Goal: Navigation & Orientation: Find specific page/section

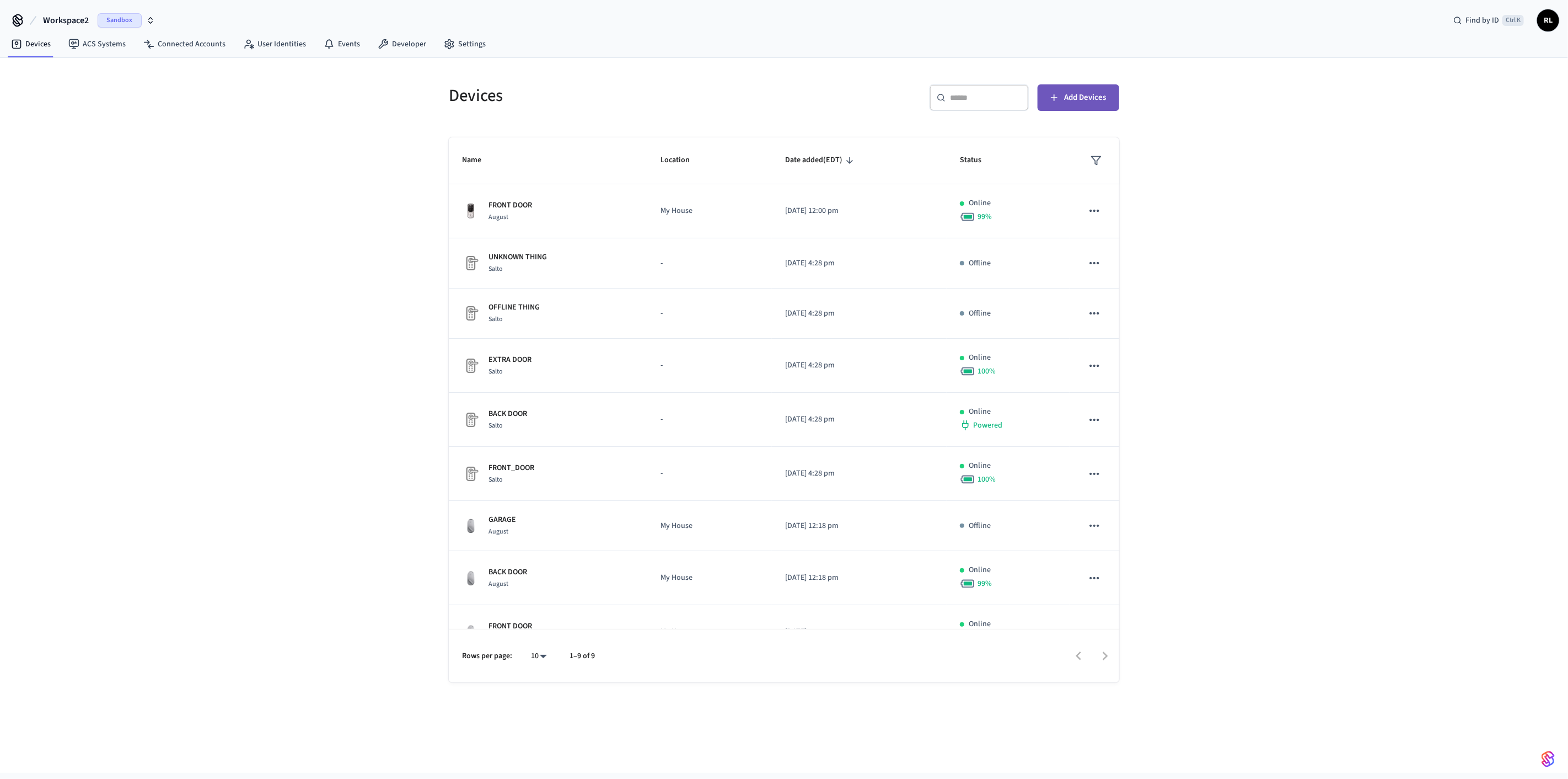
click at [1076, 97] on span "Add Devices" at bounding box center [1085, 98] width 42 height 15
click at [89, 44] on link "ACS Systems" at bounding box center [97, 44] width 75 height 20
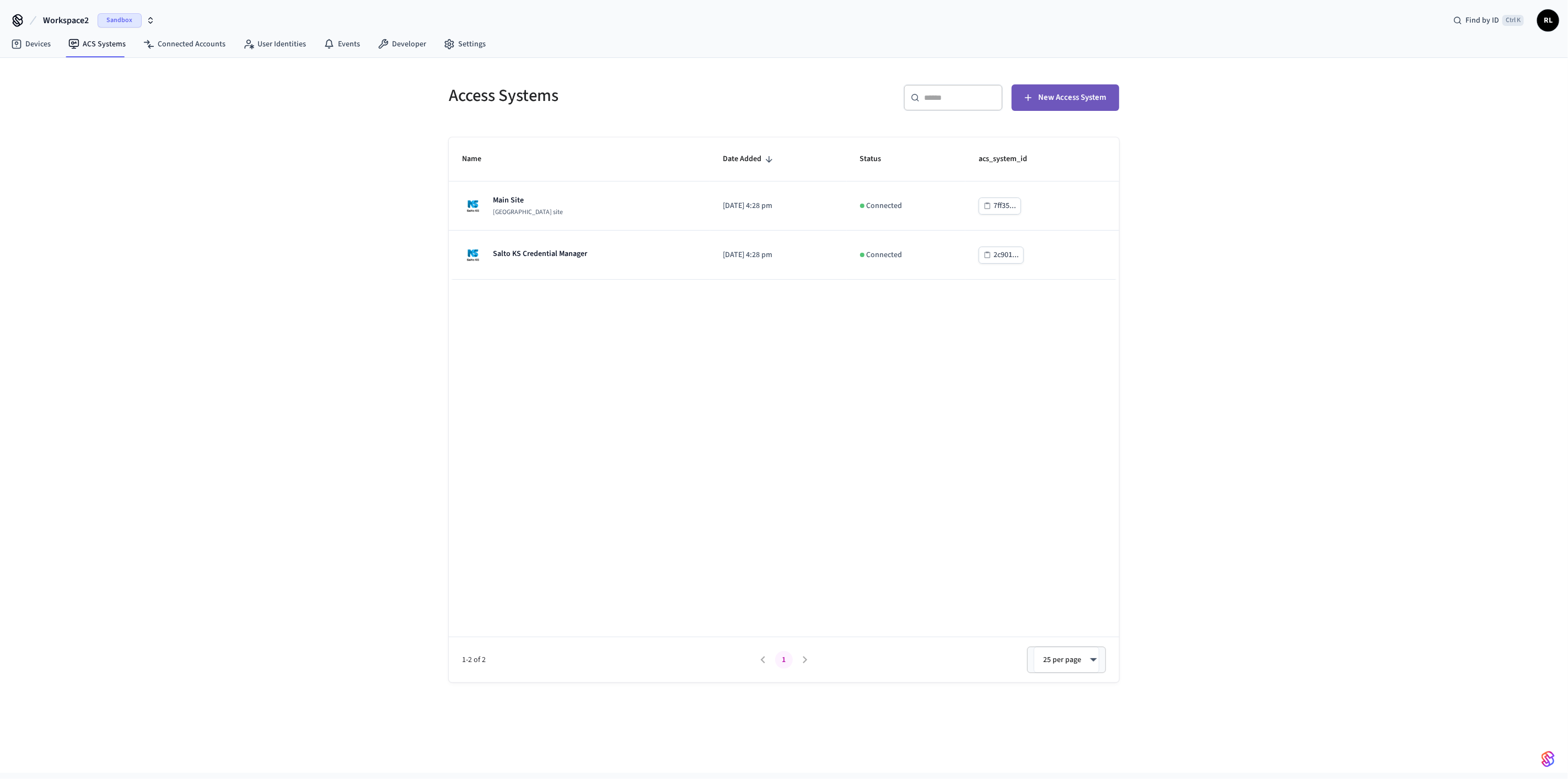
click at [1097, 92] on span "New Access System" at bounding box center [1072, 98] width 68 height 15
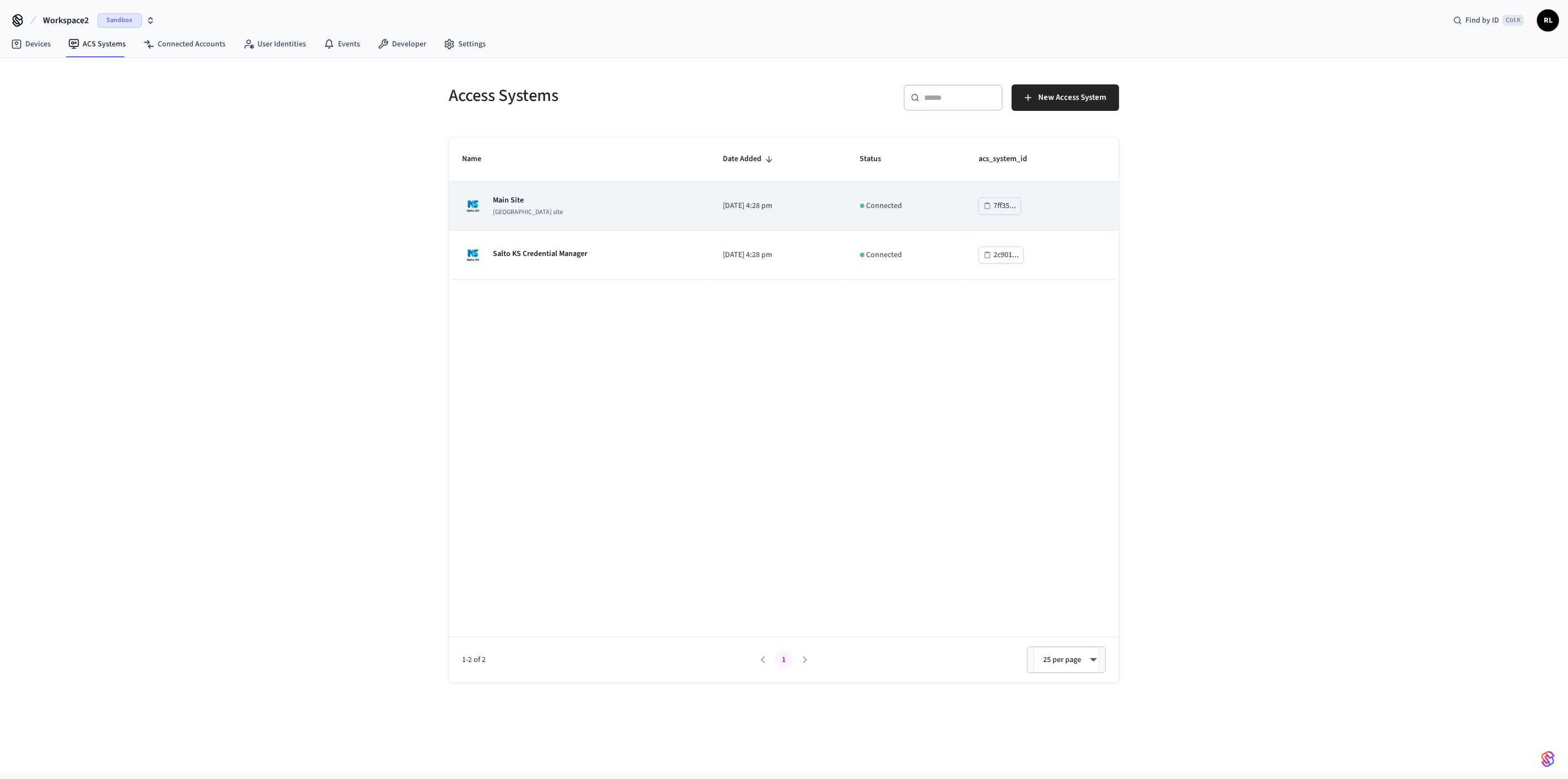
click at [576, 211] on div "Main Site [GEOGRAPHIC_DATA] site" at bounding box center [579, 206] width 235 height 22
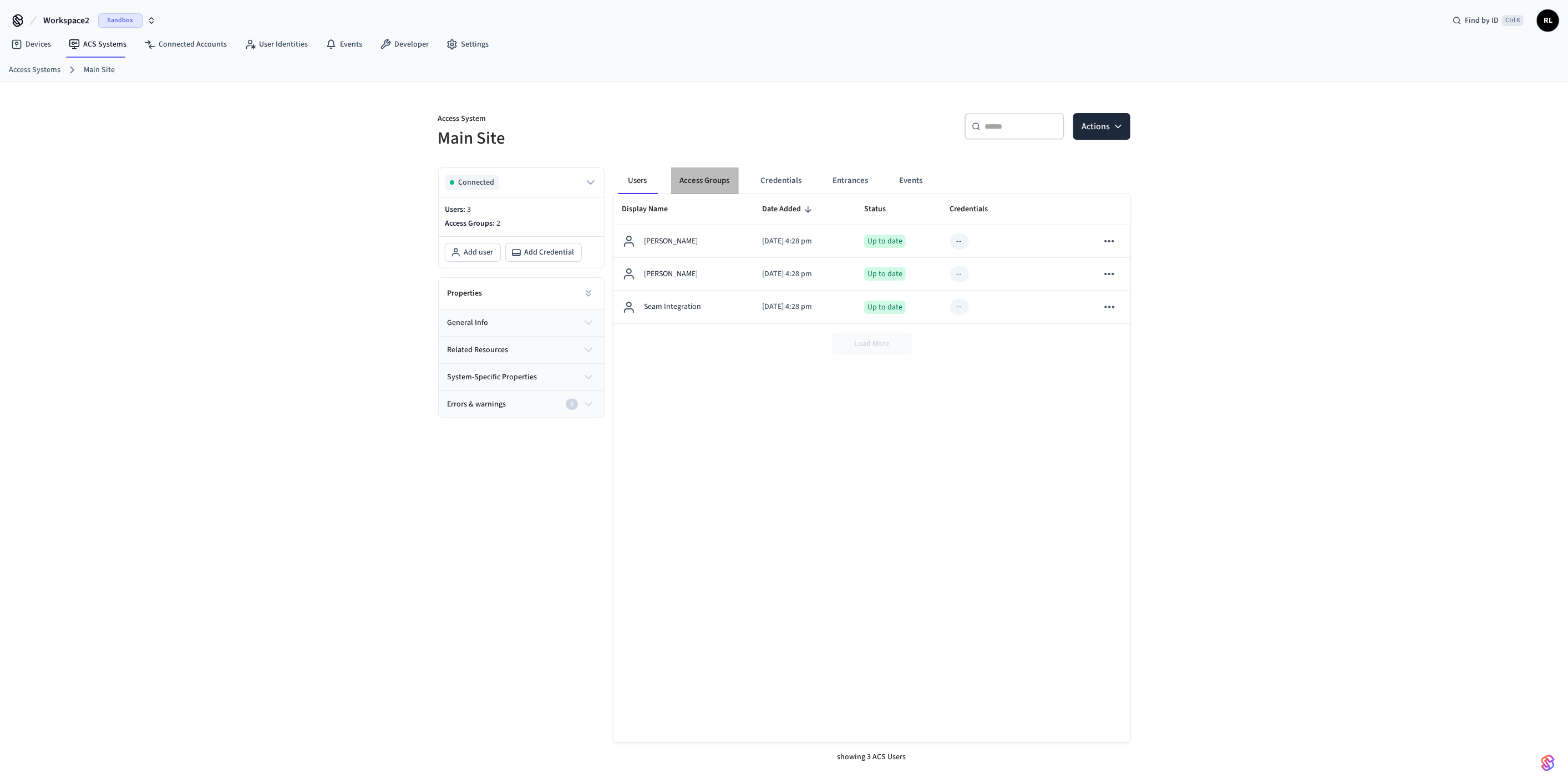
click at [699, 179] on button "Access Groups" at bounding box center [705, 181] width 68 height 26
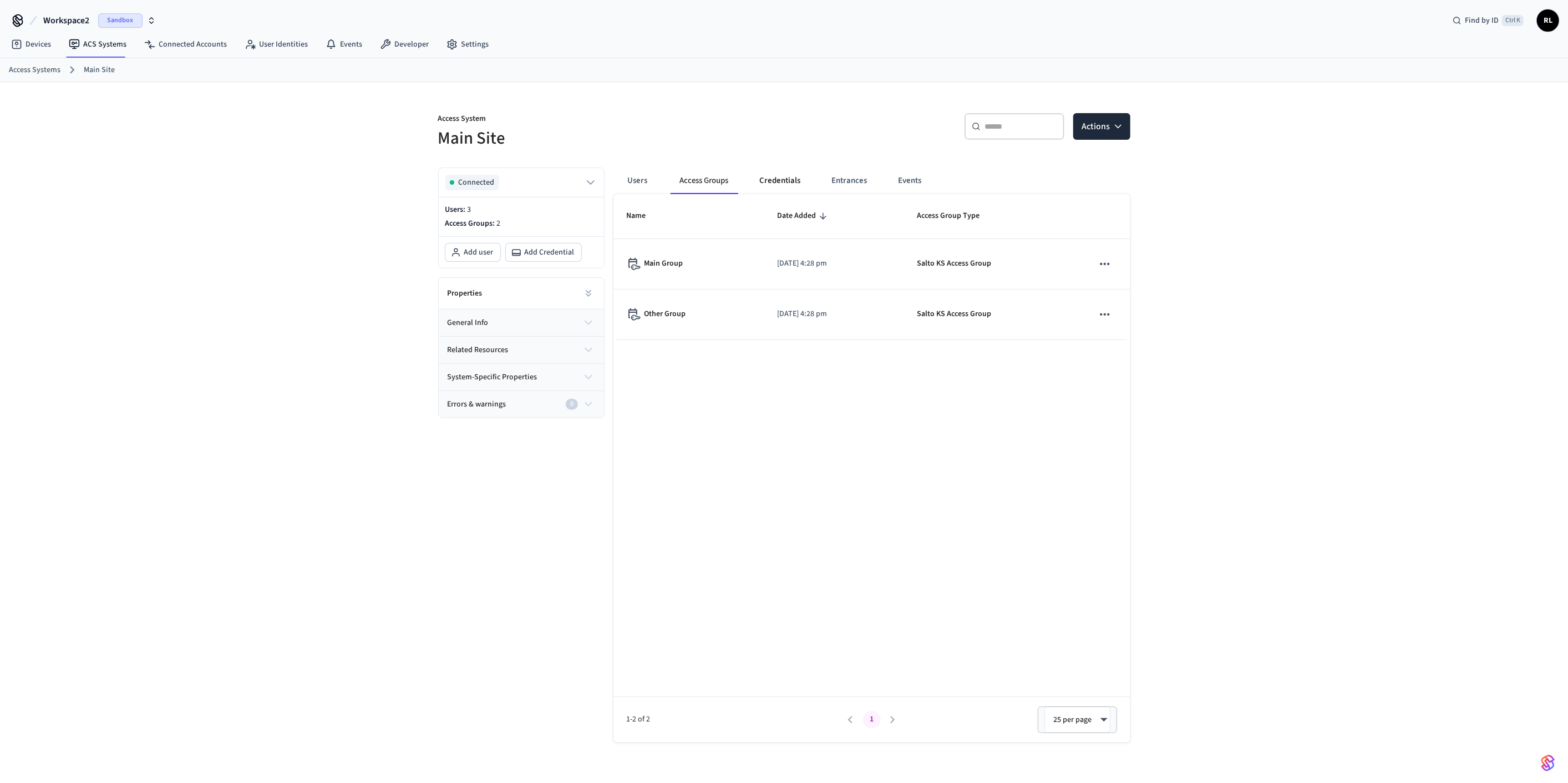
click at [787, 179] on button "Credentials" at bounding box center [780, 181] width 59 height 26
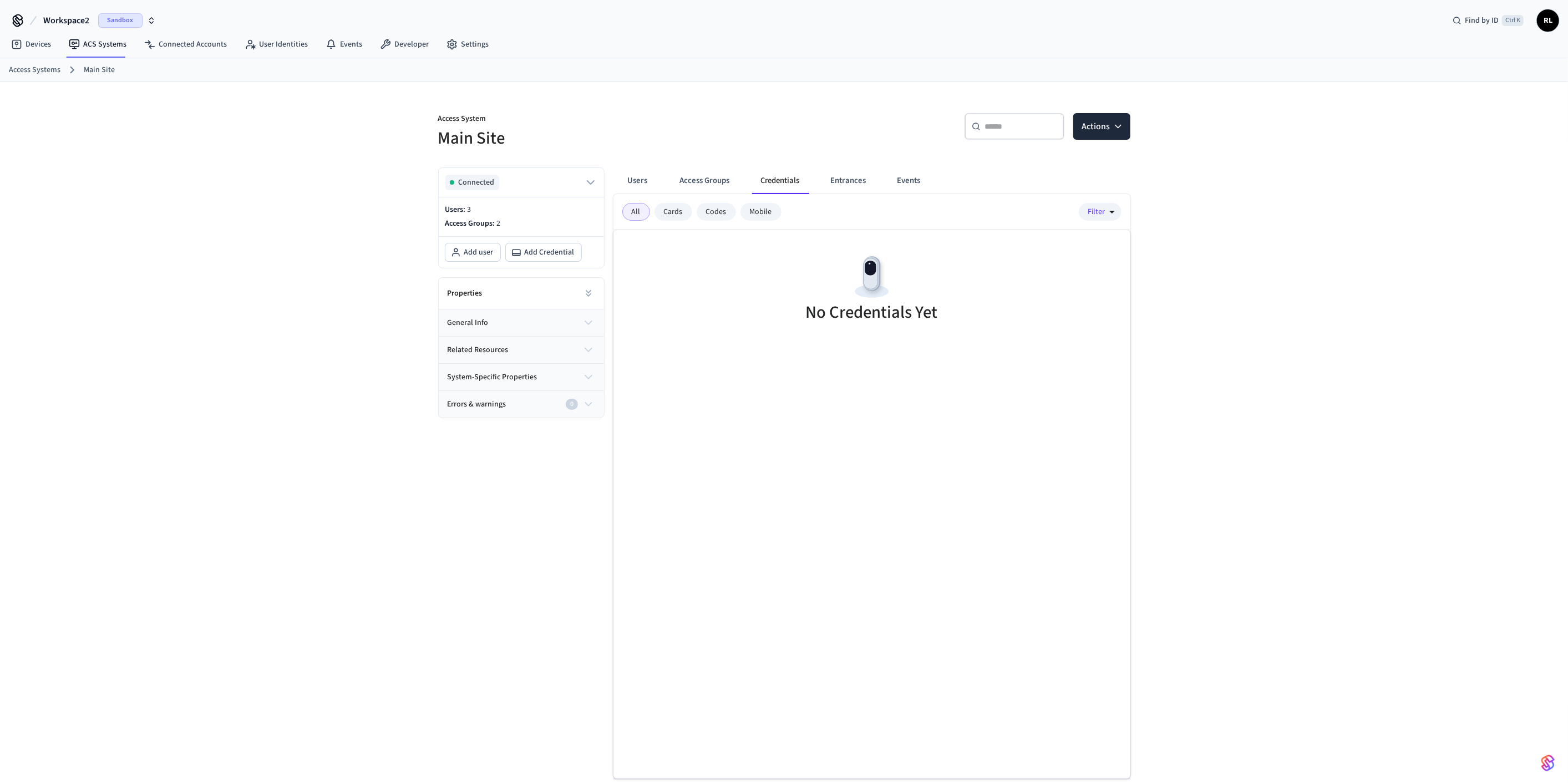
click at [715, 215] on div "Codes" at bounding box center [716, 212] width 39 height 18
click at [675, 213] on div "Cards" at bounding box center [673, 212] width 38 height 18
click at [629, 215] on div "All" at bounding box center [636, 212] width 28 height 18
click at [842, 179] on button "Entrances" at bounding box center [848, 181] width 53 height 26
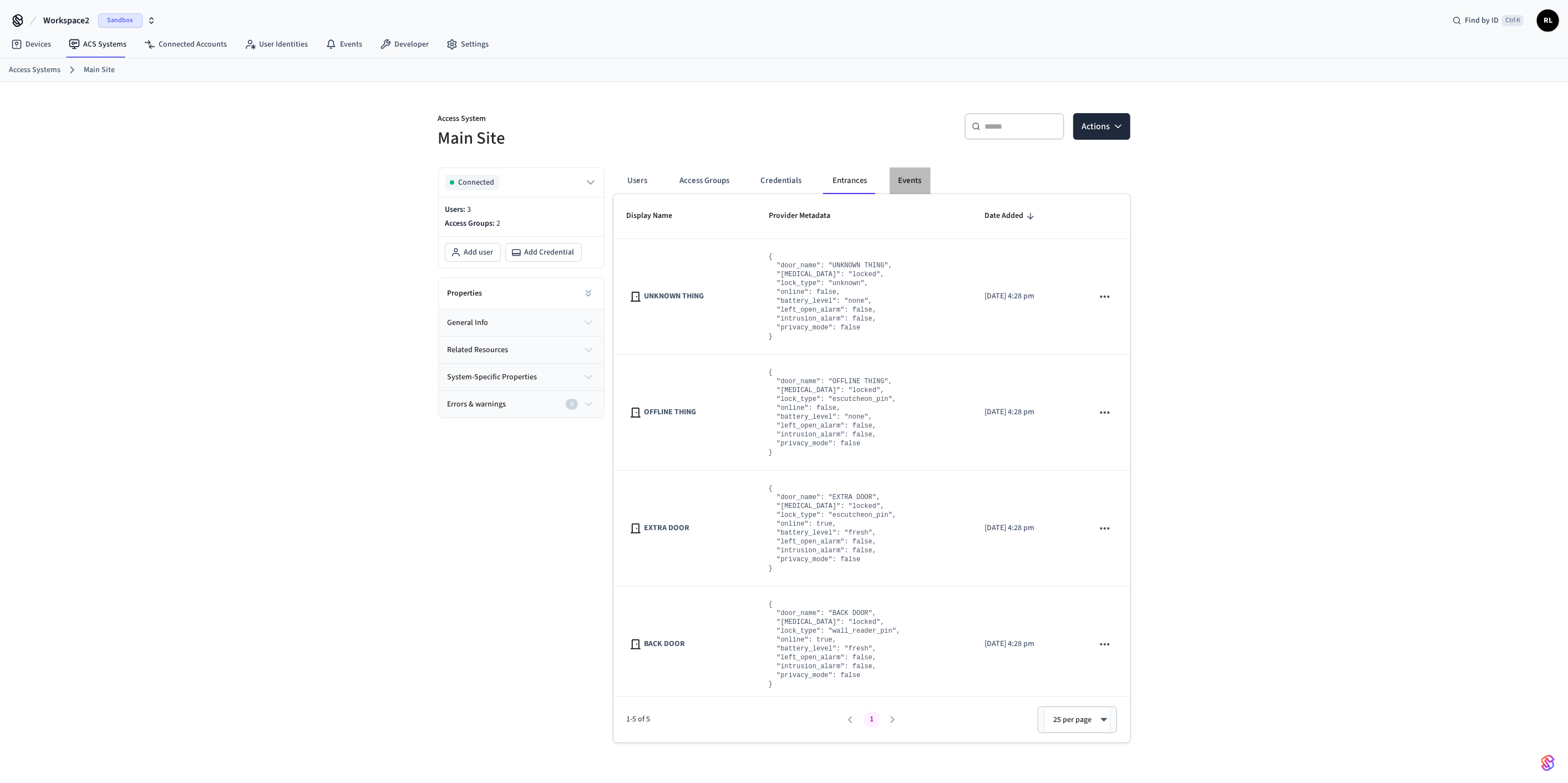
click at [908, 179] on button "Events" at bounding box center [910, 181] width 41 height 26
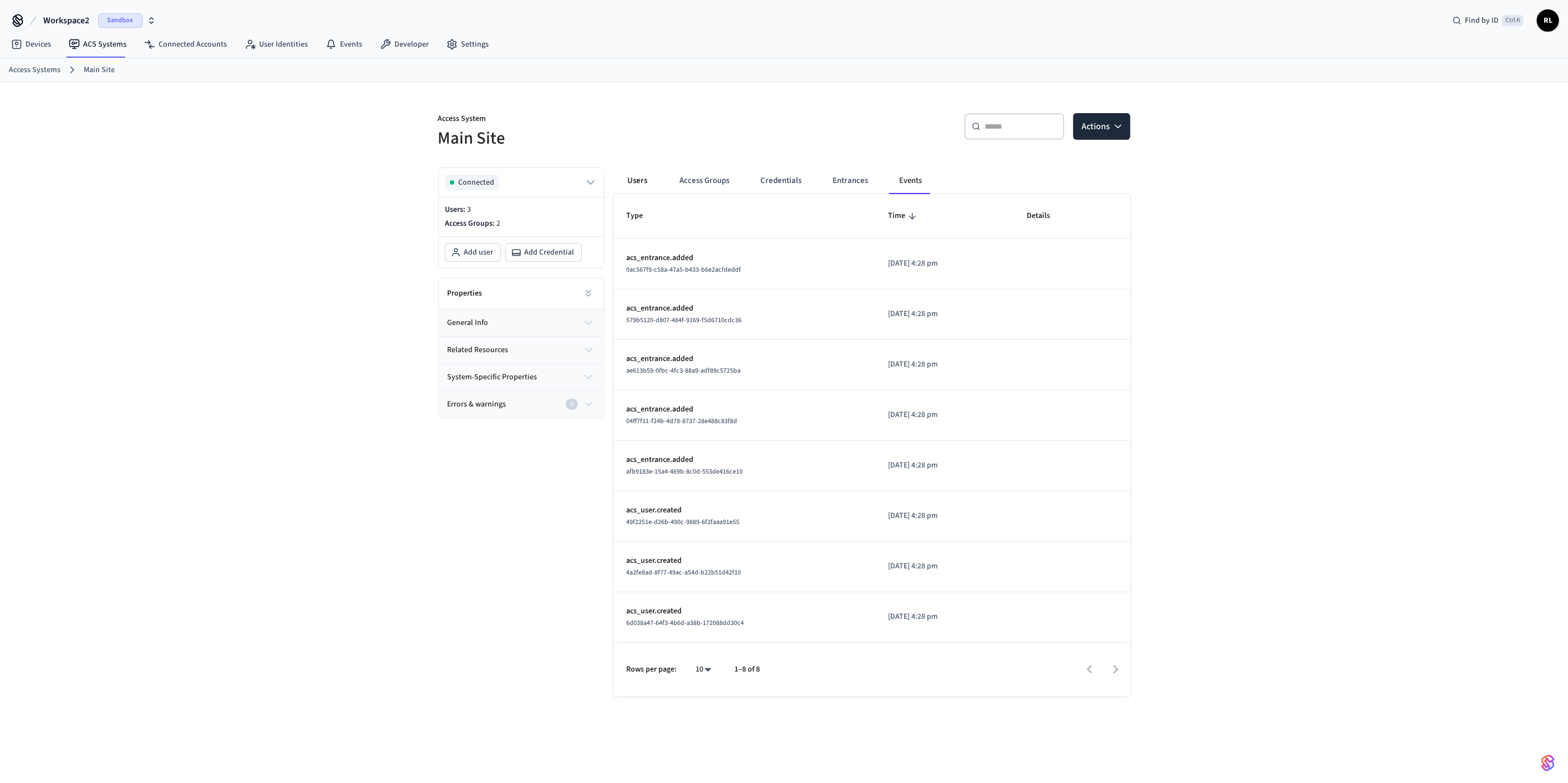
click at [640, 178] on button "Users" at bounding box center [637, 181] width 40 height 26
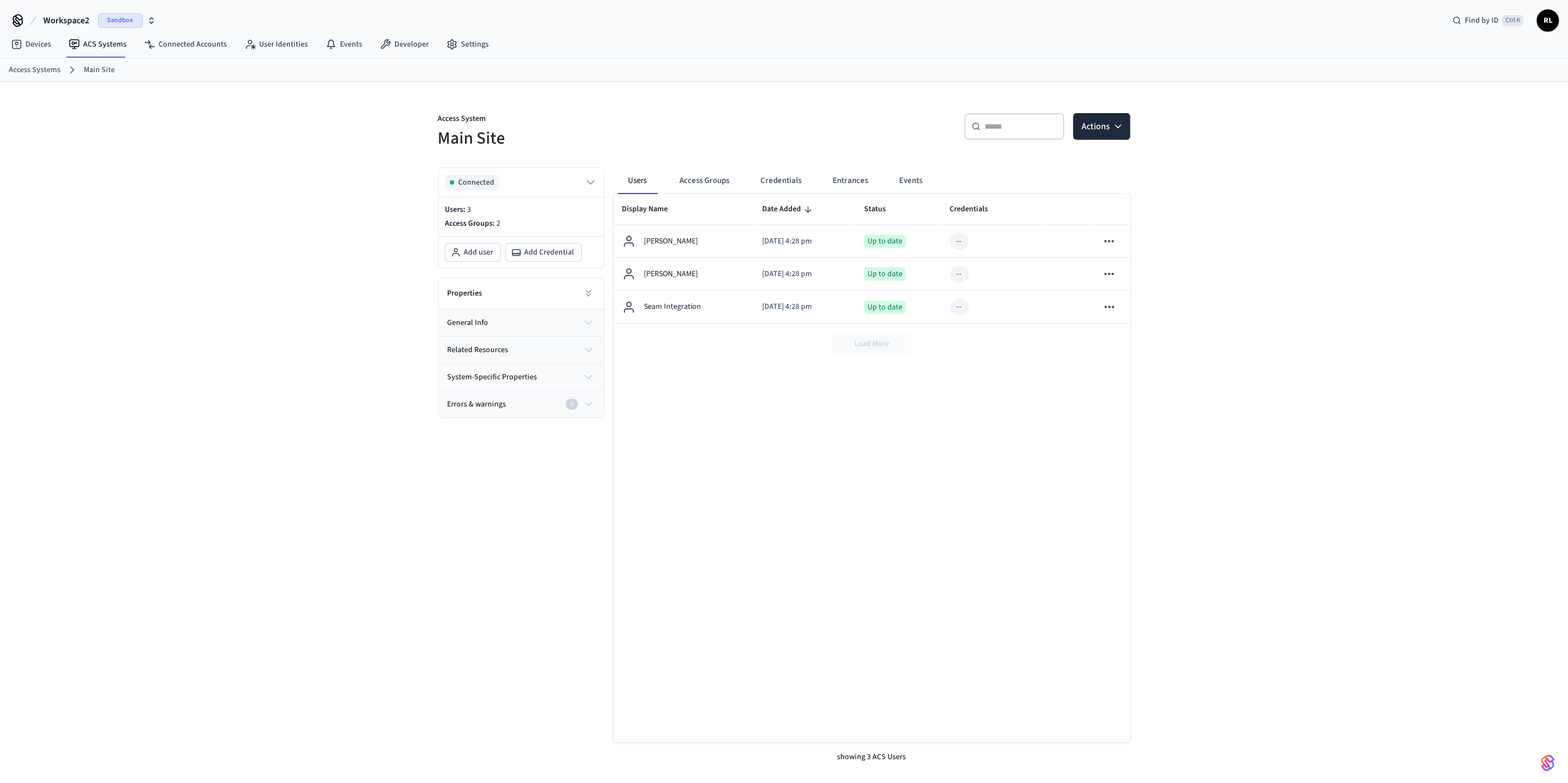
click at [585, 318] on icon "button" at bounding box center [588, 323] width 13 height 13
